Goal: Find specific page/section: Find specific page/section

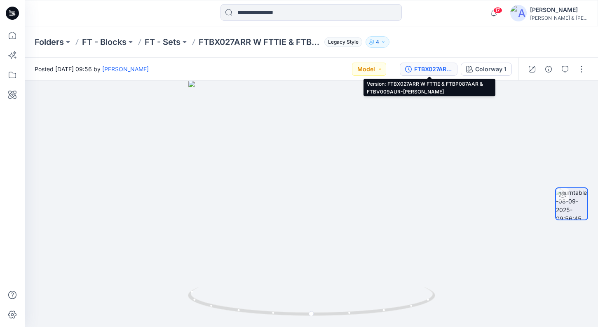
click at [416, 69] on div "FTBX027ARR W FTTIE & FTBP087AAR & FTBV009AUR-[PERSON_NAME]" at bounding box center [433, 69] width 38 height 9
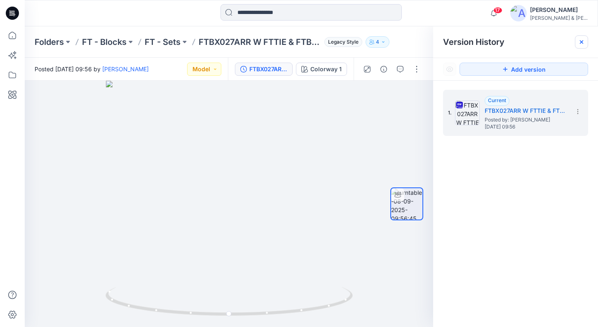
click at [583, 39] on icon at bounding box center [581, 42] width 7 height 7
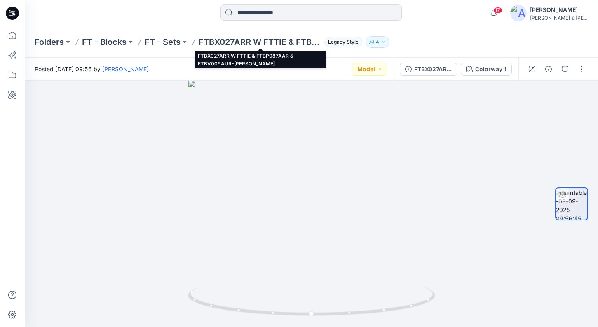
click at [207, 44] on p "FTBX027ARR W FTTIE & FTBP087AAR & FTBV009AUR-[PERSON_NAME]" at bounding box center [260, 42] width 122 height 12
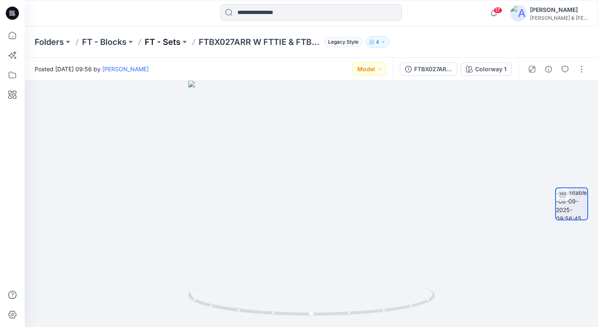
click at [177, 43] on p "FT - Sets" at bounding box center [163, 42] width 36 height 12
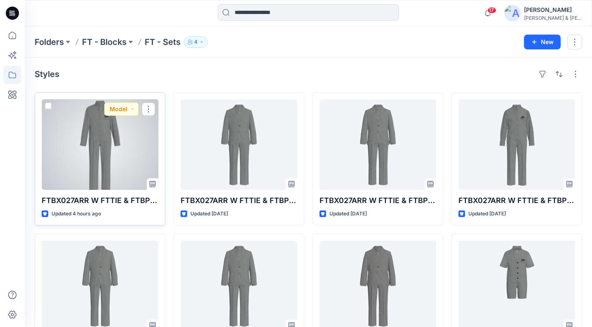
click at [106, 199] on p "FTBX027ARR W FTTIE & FTBP087AAR & FTBV009AUR-[PERSON_NAME]" at bounding box center [100, 201] width 117 height 12
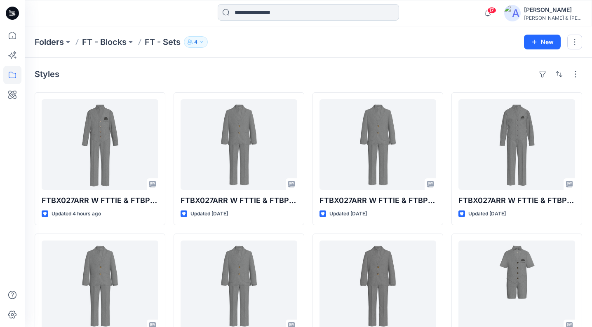
click at [305, 14] on input at bounding box center [308, 12] width 181 height 16
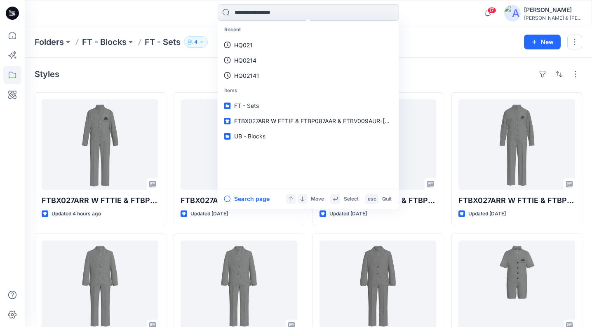
paste input "**********"
type input "**********"
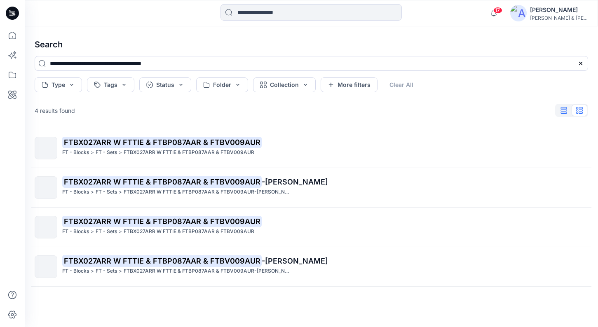
click at [562, 112] on icon "button" at bounding box center [564, 110] width 6 height 7
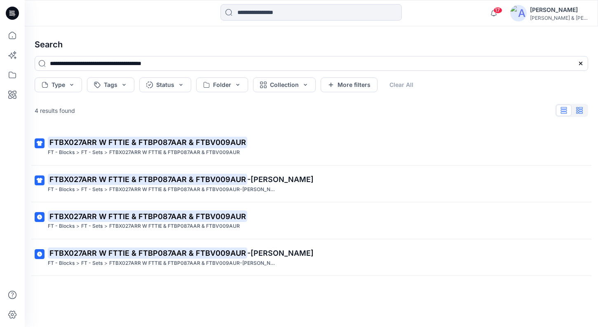
click at [573, 109] on button "button" at bounding box center [579, 111] width 16 height 12
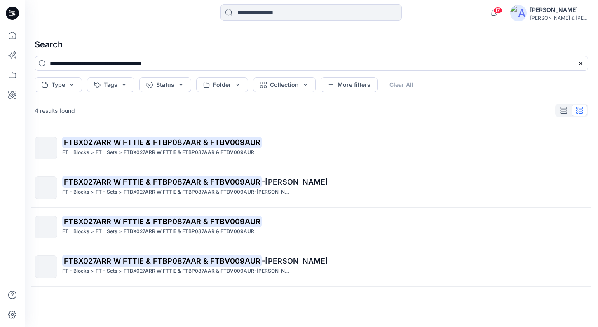
click at [369, 121] on div "4 results found FTBX027ARR W FTTIE & FTBP087AAR & FTBV009AUR FT - Blocks > FT -…" at bounding box center [311, 201] width 567 height 199
